Goal: Task Accomplishment & Management: Use online tool/utility

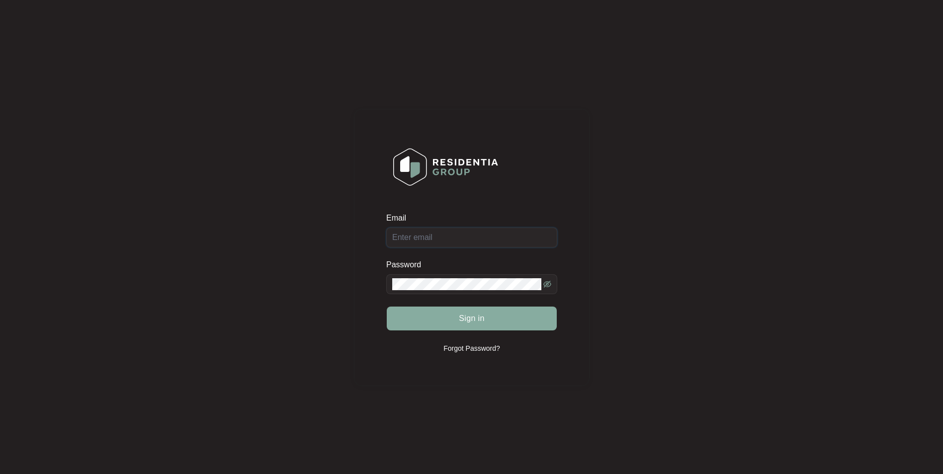
type input "[EMAIL_ADDRESS][DOMAIN_NAME]"
click at [460, 319] on span "Sign in" at bounding box center [472, 319] width 26 height 12
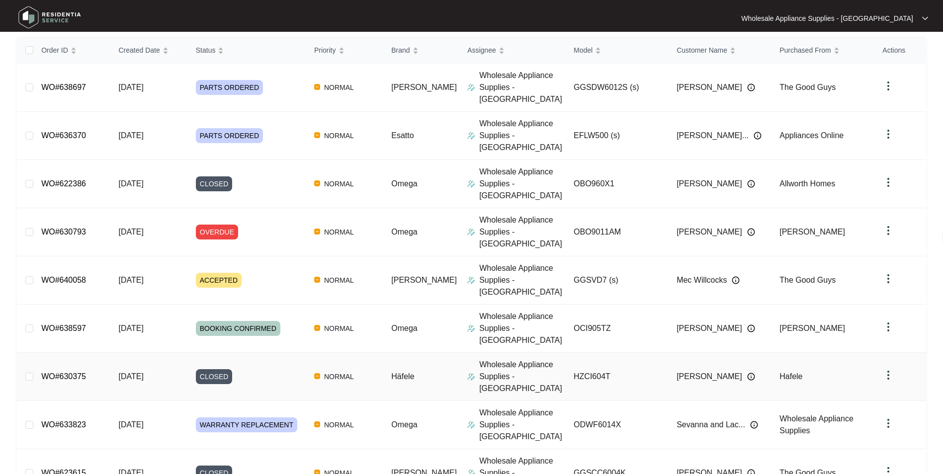
scroll to position [126, 0]
drag, startPoint x: 462, startPoint y: 442, endPoint x: 471, endPoint y: 445, distance: 9.3
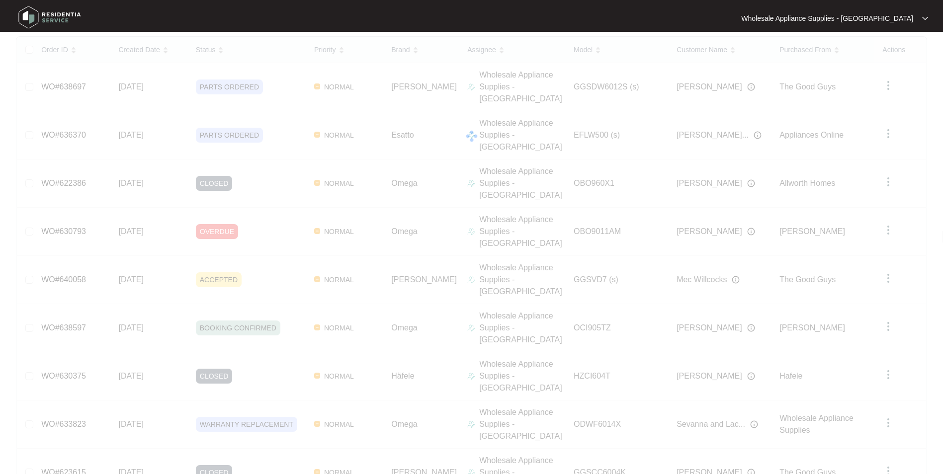
scroll to position [117, 0]
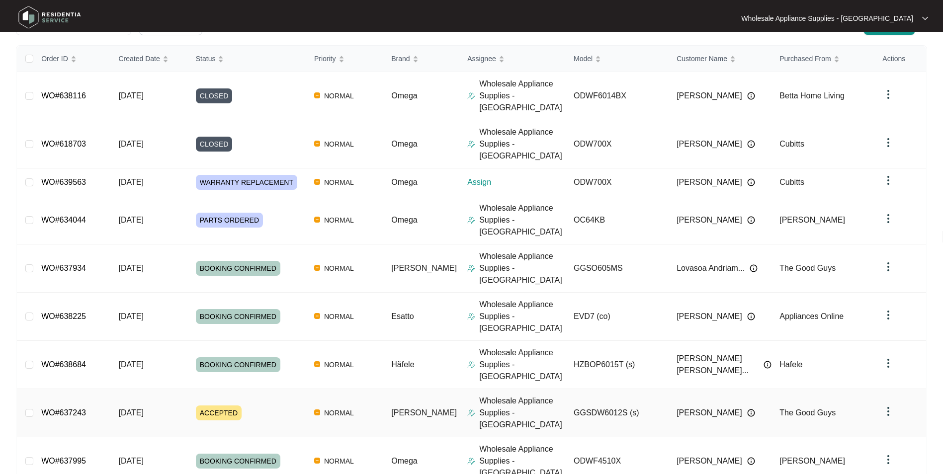
click at [143, 409] on span "[DATE]" at bounding box center [130, 413] width 25 height 8
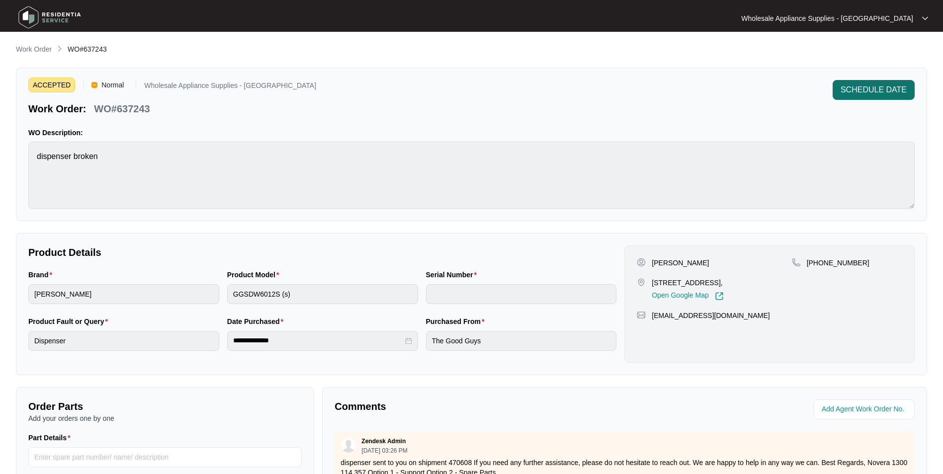
click at [863, 90] on span "SCHEDULE DATE" at bounding box center [874, 90] width 66 height 12
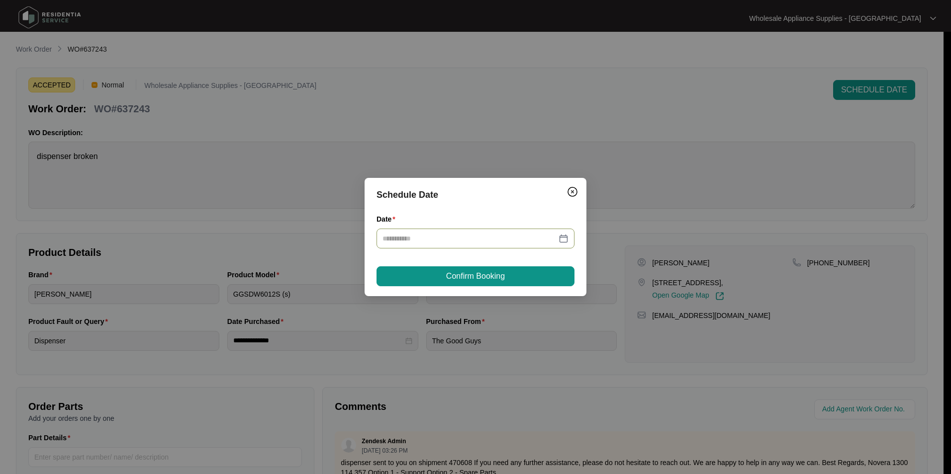
click at [565, 239] on div at bounding box center [475, 238] width 186 height 11
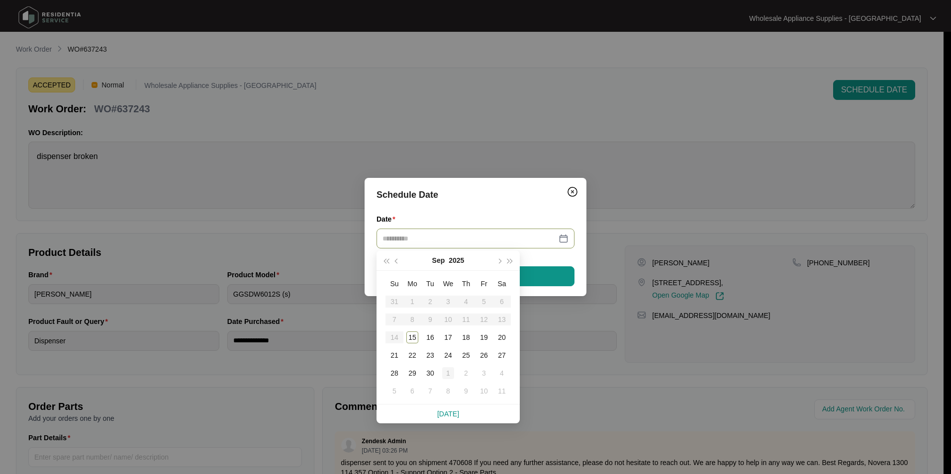
type input "**********"
click at [447, 370] on div "1" at bounding box center [448, 373] width 12 height 12
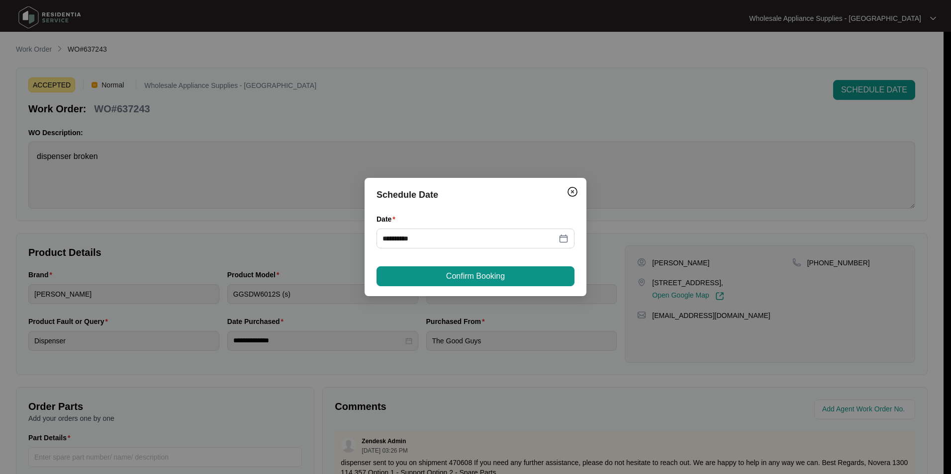
drag, startPoint x: 447, startPoint y: 370, endPoint x: 414, endPoint y: 270, distance: 105.3
click at [414, 270] on button "Confirm Booking" at bounding box center [475, 277] width 198 height 20
